Goal: Information Seeking & Learning: Learn about a topic

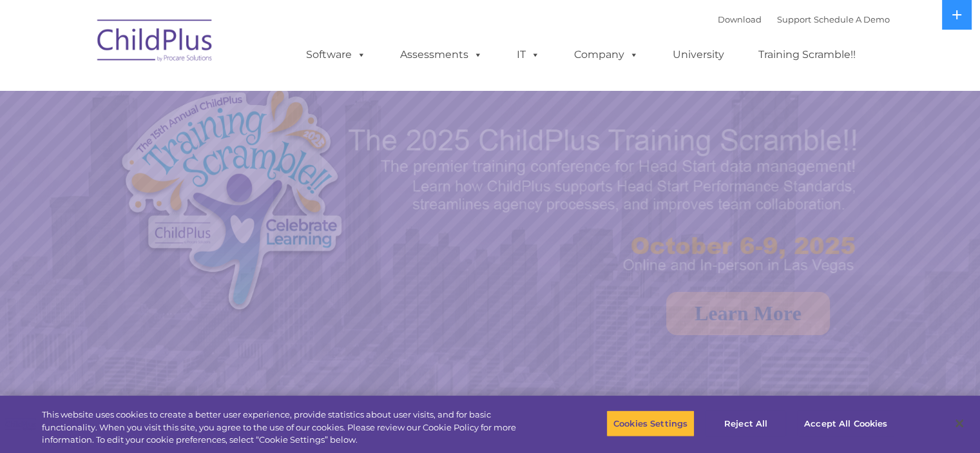
select select "MEDIUM"
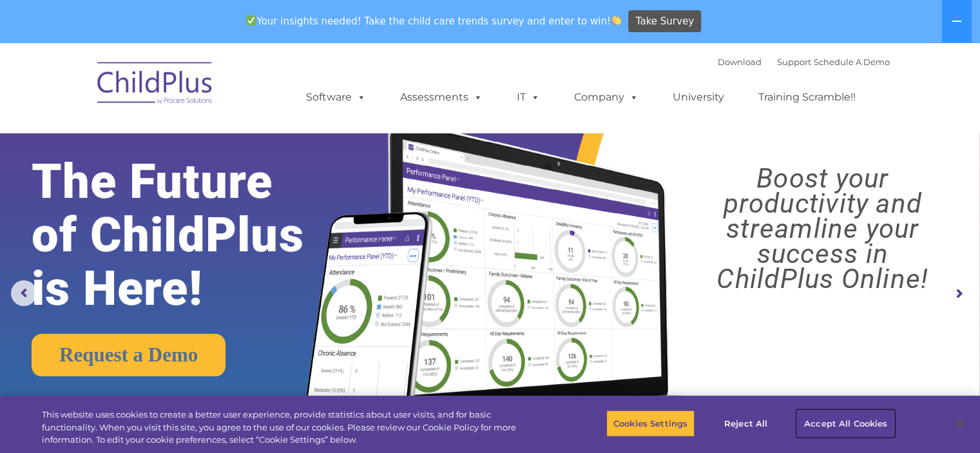
click at [845, 418] on button "Accept All Cookies" at bounding box center [845, 423] width 97 height 27
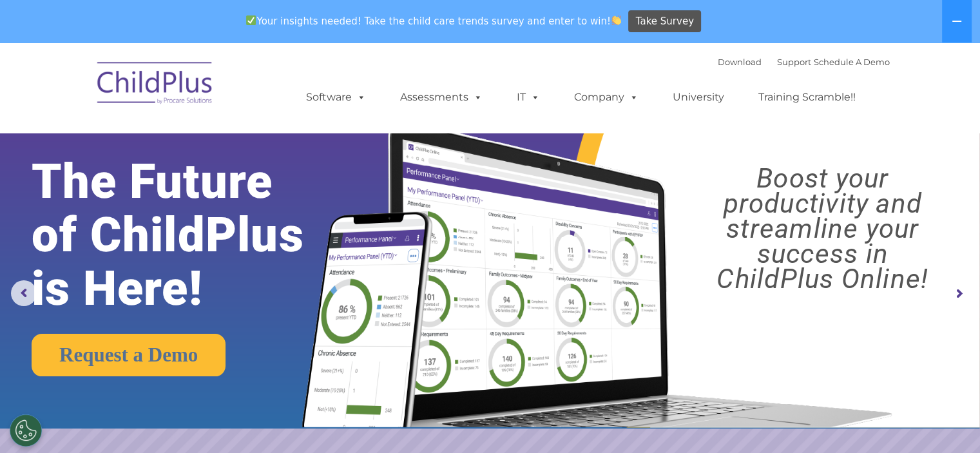
drag, startPoint x: 979, startPoint y: 61, endPoint x: 952, endPoint y: 209, distance: 150.8
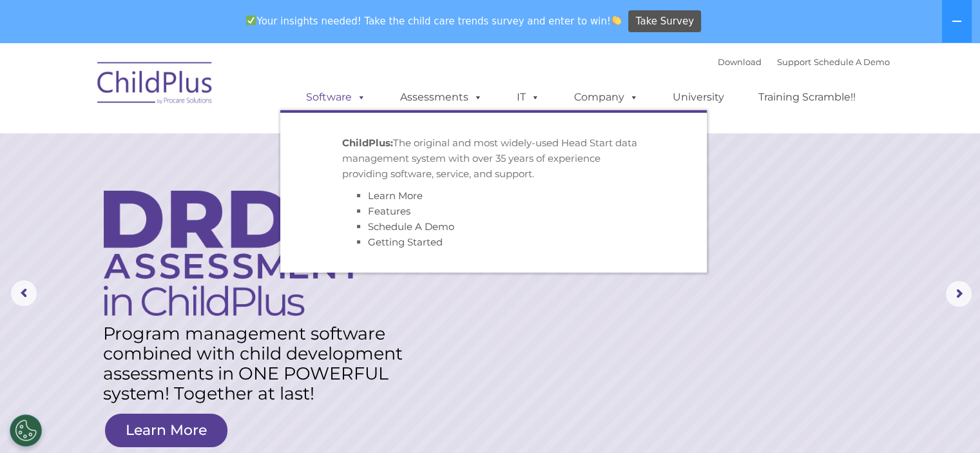
click at [341, 102] on link "Software" at bounding box center [336, 97] width 86 height 26
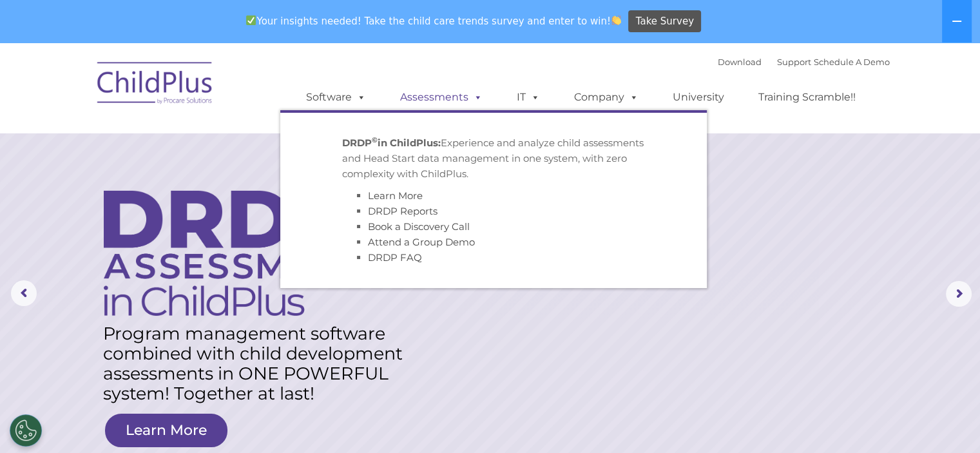
click at [451, 100] on link "Assessments" at bounding box center [441, 97] width 108 height 26
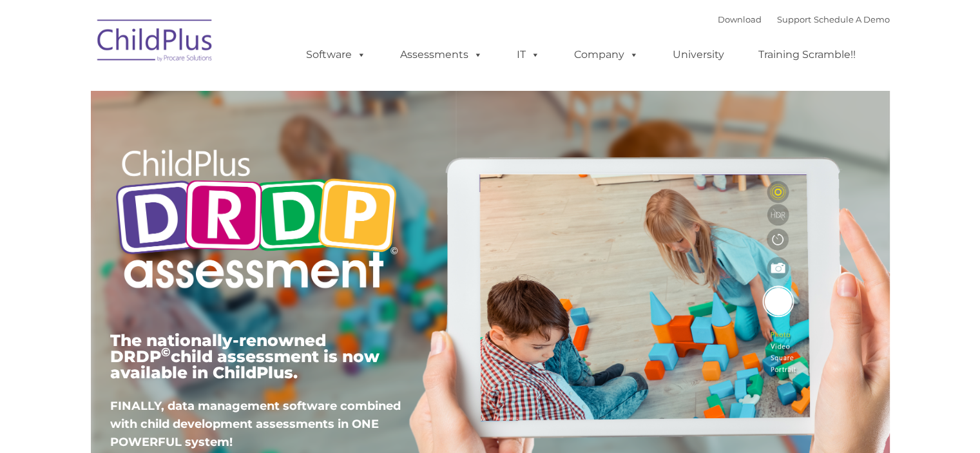
type input ""
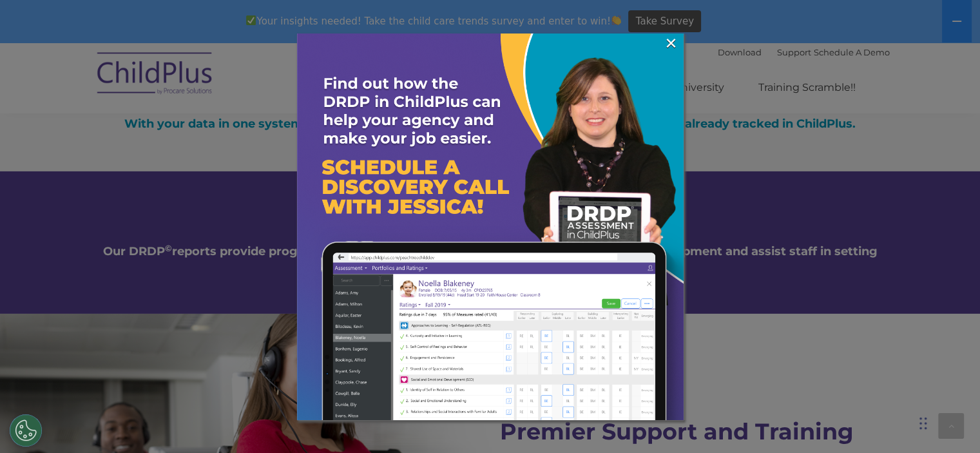
scroll to position [5154, 0]
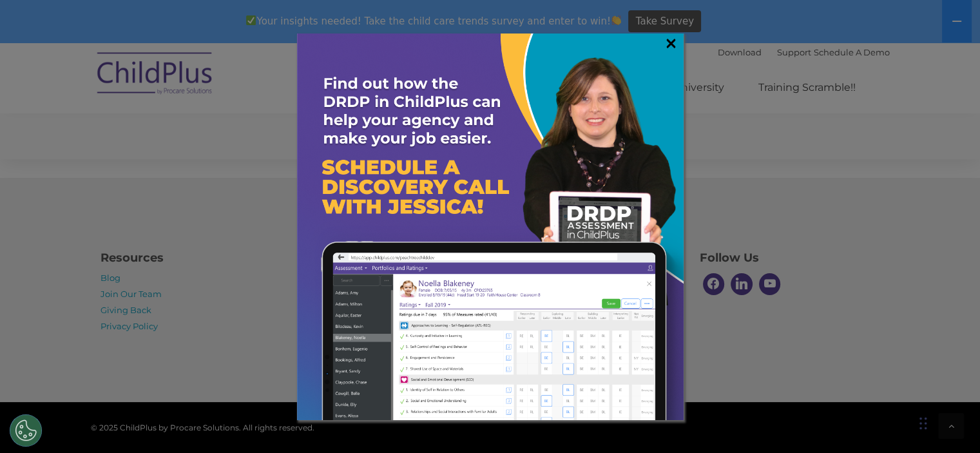
click at [667, 43] on link "×" at bounding box center [671, 43] width 15 height 13
